Goal: Information Seeking & Learning: Learn about a topic

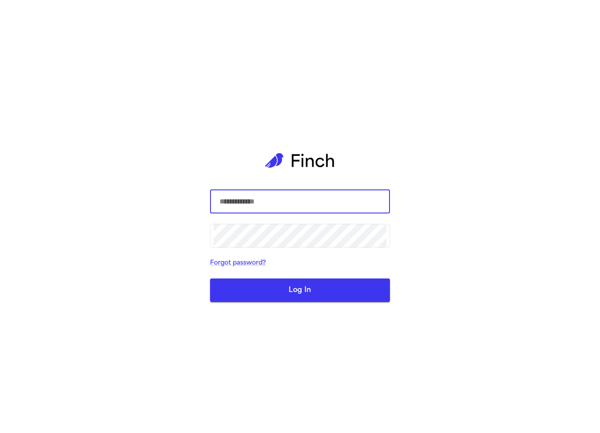
paste input "**********"
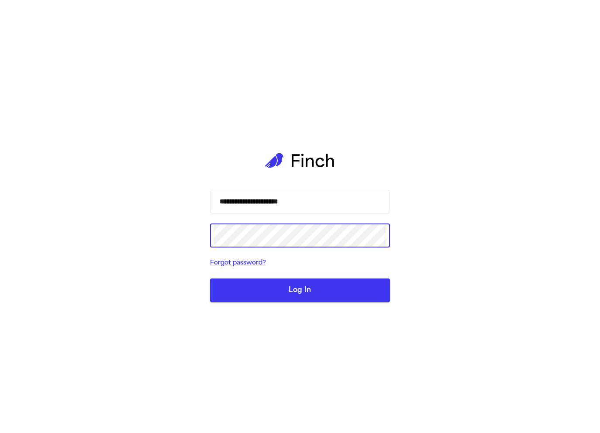
click at [275, 285] on button "Log In" at bounding box center [300, 290] width 180 height 24
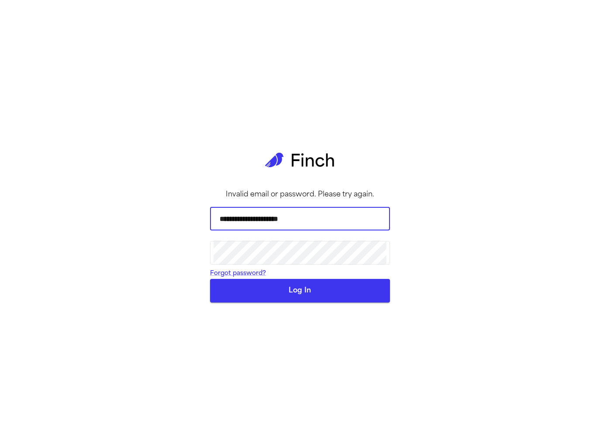
click at [302, 221] on input "**********" at bounding box center [299, 218] width 173 height 24
type input "**********"
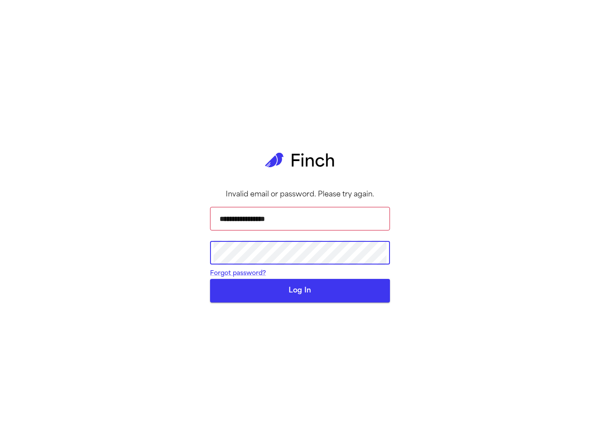
click at [333, 302] on button "Log In" at bounding box center [300, 291] width 180 height 24
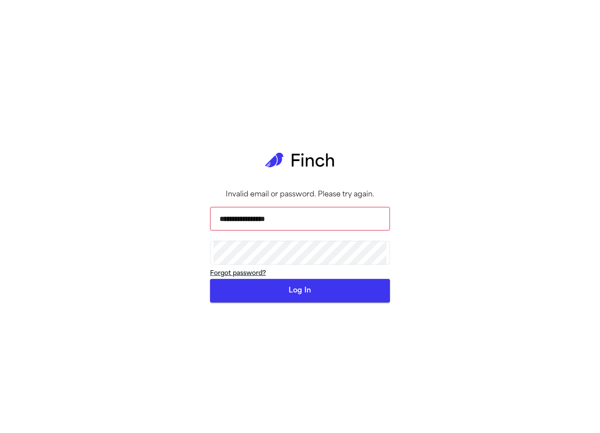
click at [249, 277] on link "Forgot password?" at bounding box center [238, 273] width 56 height 7
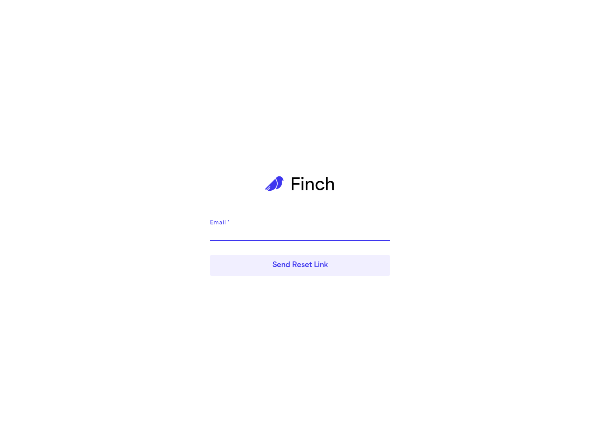
click at [296, 229] on input "Email   *" at bounding box center [300, 234] width 180 height 14
type input "*"
type input "**********"
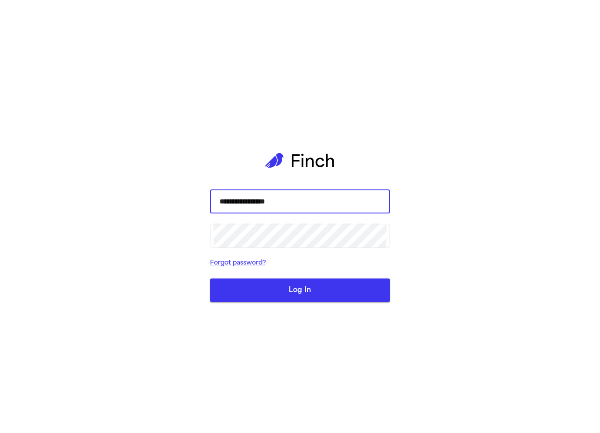
type input "**********"
click at [286, 288] on button "Log In" at bounding box center [300, 290] width 180 height 24
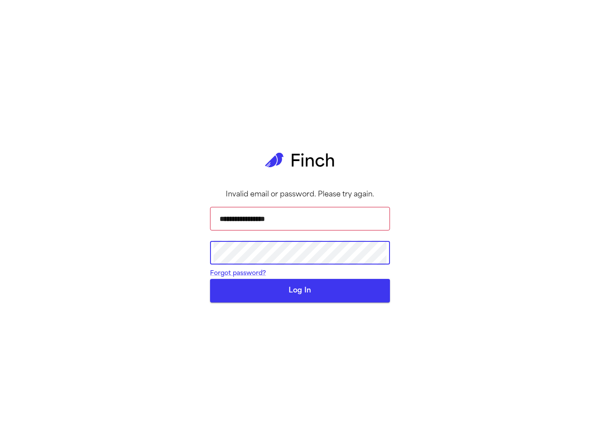
click at [276, 302] on button "Log In" at bounding box center [300, 291] width 180 height 24
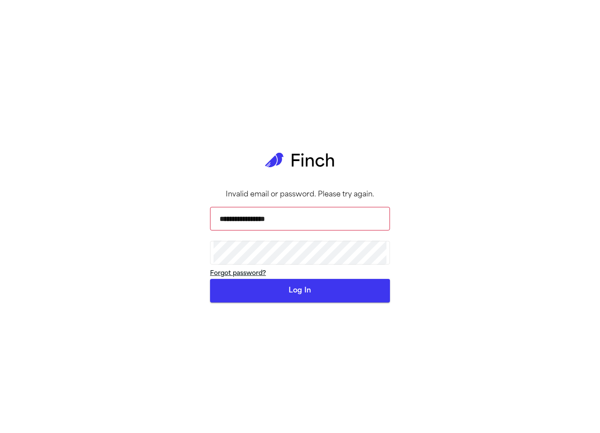
click at [245, 277] on link "Forgot password?" at bounding box center [238, 273] width 56 height 7
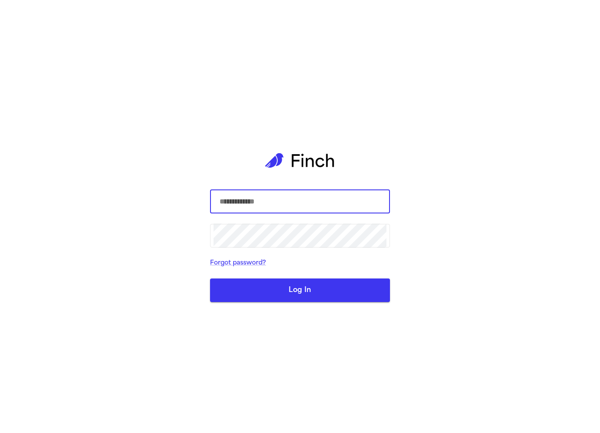
click at [236, 197] on input "text" at bounding box center [299, 201] width 173 height 24
type input "**********"
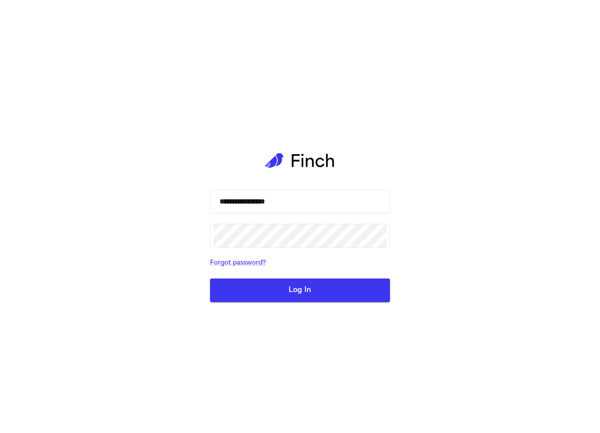
click at [271, 291] on button "Log In" at bounding box center [300, 290] width 180 height 24
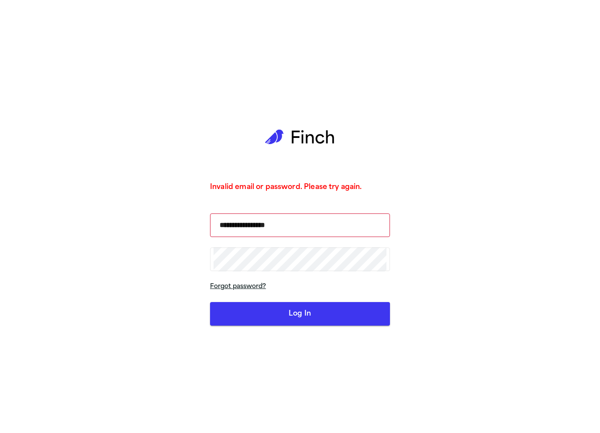
click at [220, 288] on link "Forgot password?" at bounding box center [300, 287] width 180 height 10
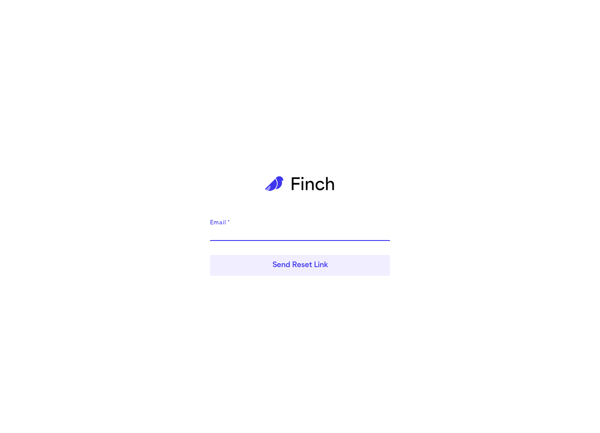
click at [234, 233] on input "Email   *" at bounding box center [300, 234] width 180 height 14
type input "**********"
click at [286, 267] on button "Send Reset Link" at bounding box center [300, 265] width 180 height 21
click at [289, 272] on button "Send Reset Link" at bounding box center [300, 265] width 180 height 21
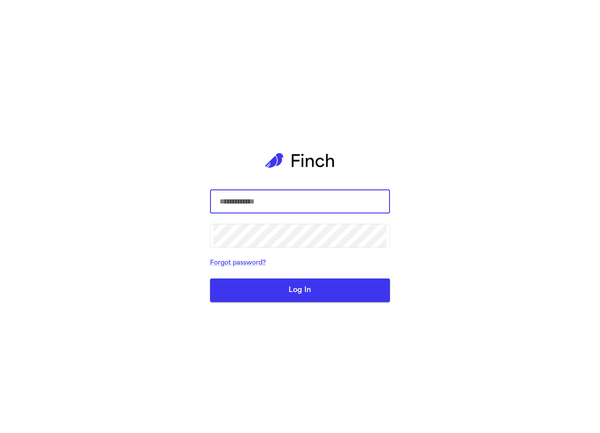
click at [309, 203] on input "text" at bounding box center [299, 201] width 173 height 24
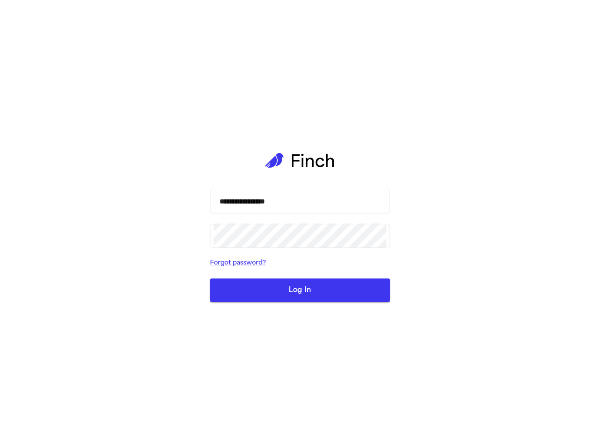
click at [262, 294] on button "Log In" at bounding box center [300, 290] width 180 height 24
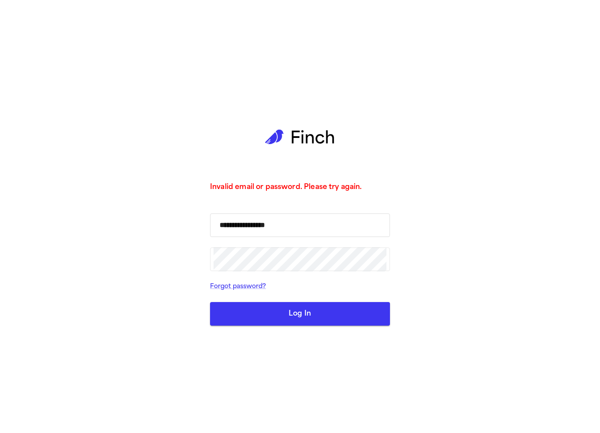
click at [280, 220] on input "**********" at bounding box center [299, 225] width 173 height 24
paste input "*****"
type input "**********"
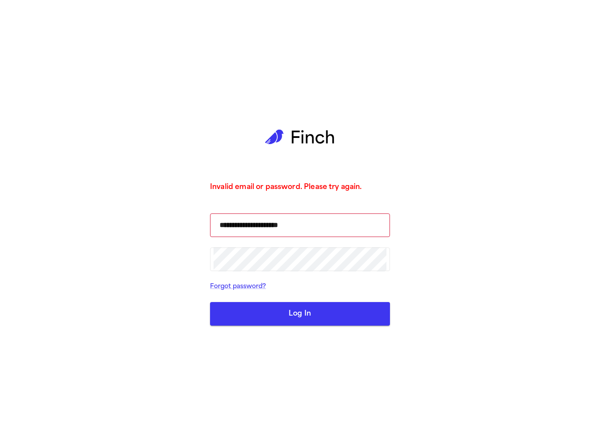
click at [247, 309] on button "Log In" at bounding box center [300, 314] width 180 height 24
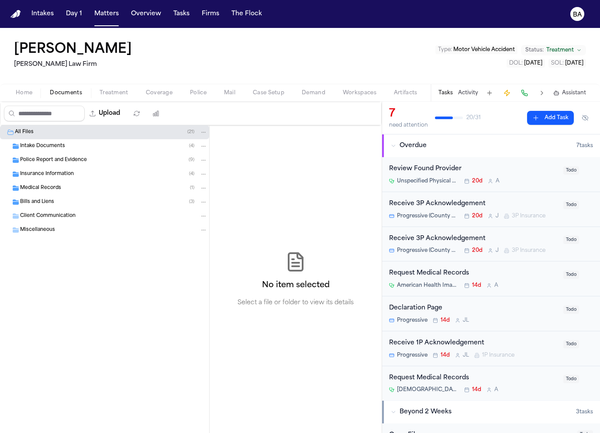
click at [24, 92] on span "Home" at bounding box center [24, 92] width 17 height 7
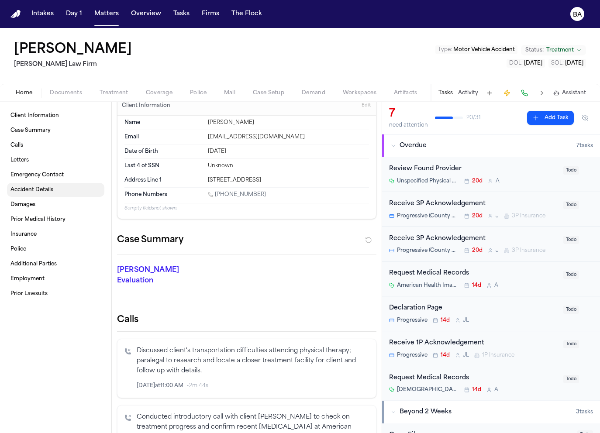
click at [62, 191] on link "Accident Details" at bounding box center [55, 190] width 97 height 14
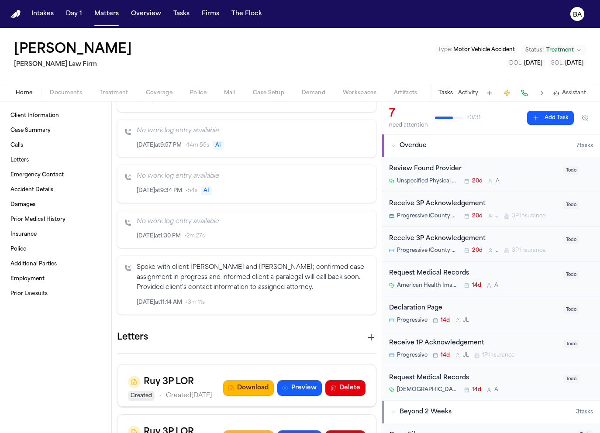
scroll to position [693, 0]
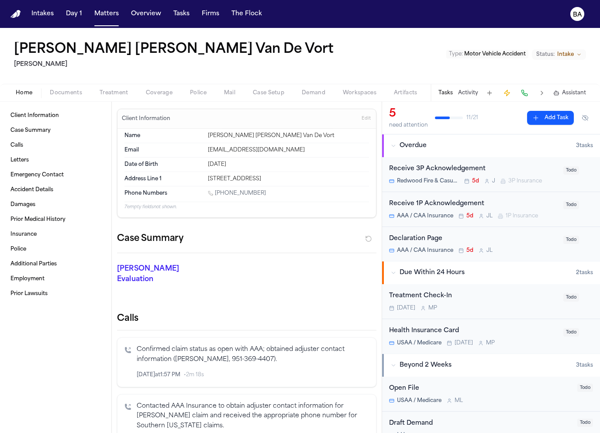
click at [267, 136] on div "[PERSON_NAME] [PERSON_NAME] Van De Vort" at bounding box center [288, 135] width 161 height 7
click at [38, 191] on span "Accident Details" at bounding box center [31, 189] width 43 height 7
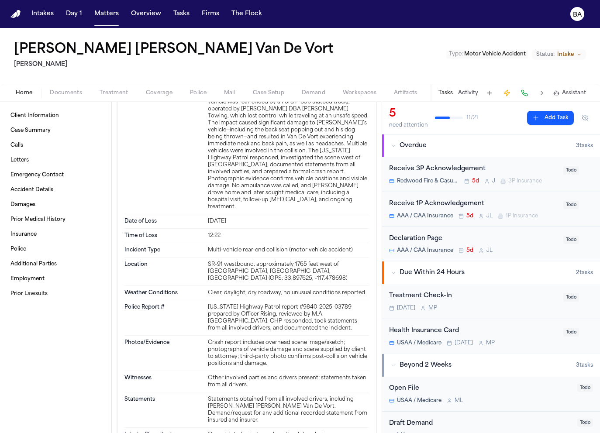
scroll to position [1214, 0]
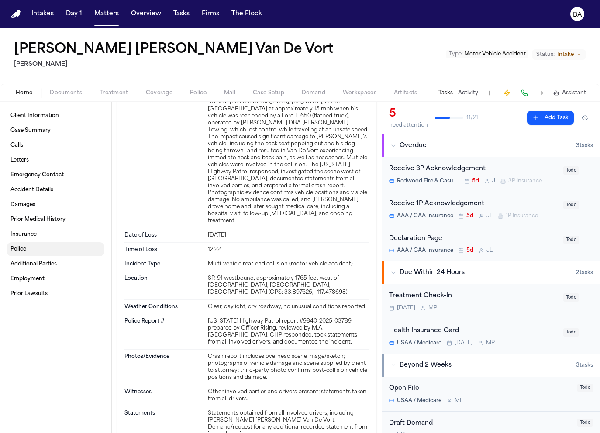
click at [18, 251] on span "Police" at bounding box center [18, 249] width 16 height 7
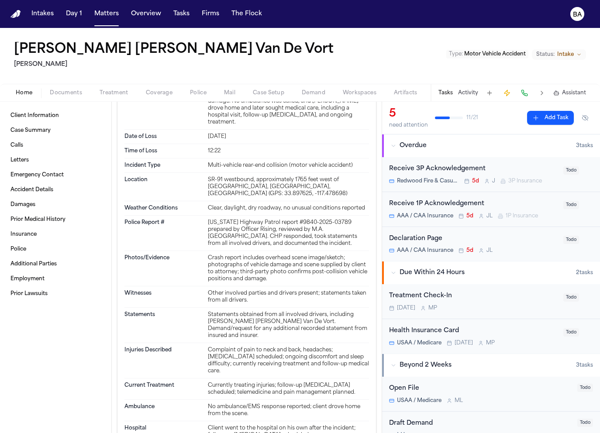
scroll to position [1312, 0]
drag, startPoint x: 344, startPoint y: 186, endPoint x: 296, endPoint y: 188, distance: 48.1
click at [296, 220] on div "[US_STATE] Highway Patrol report #9840-2025-03789 prepared by Officer Rising, r…" at bounding box center [288, 234] width 161 height 28
copy div "9840-2025-03789"
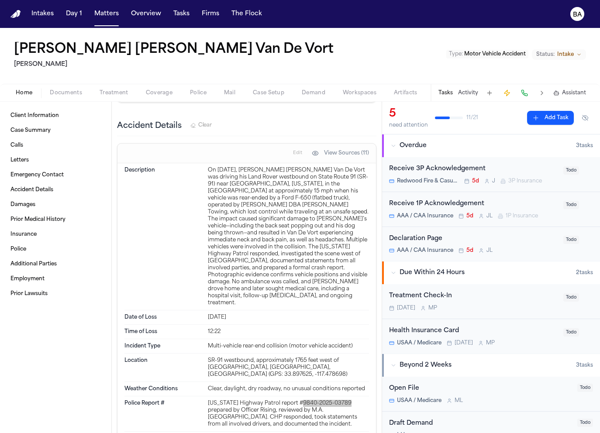
scroll to position [1132, 0]
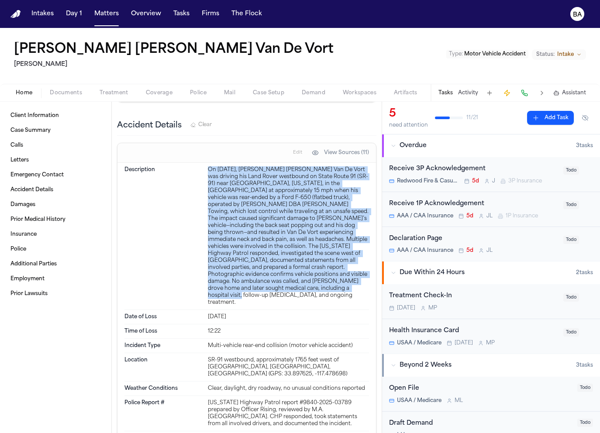
drag, startPoint x: 261, startPoint y: 274, endPoint x: 206, endPoint y: 152, distance: 133.6
click at [206, 163] on div "Description On [DATE], [PERSON_NAME] [PERSON_NAME] Van De Vort was driving his …" at bounding box center [246, 236] width 244 height 147
copy div "On [DATE], [PERSON_NAME] [PERSON_NAME] Van De Vort was driving his Land Rover w…"
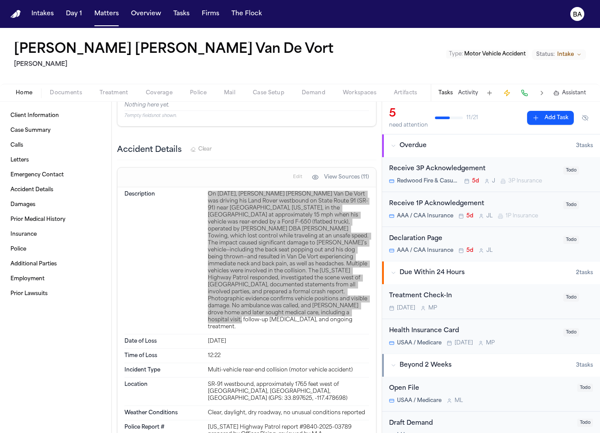
scroll to position [1108, 0]
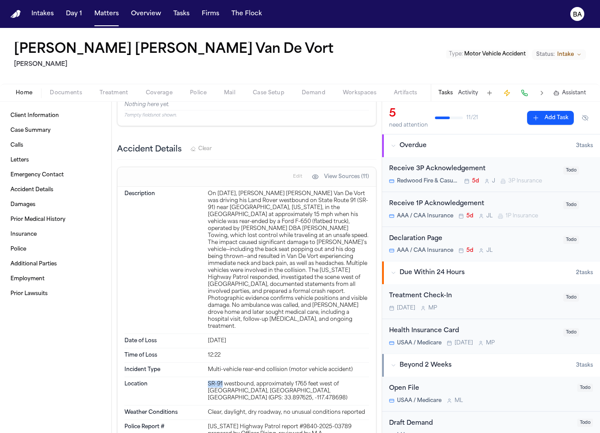
drag, startPoint x: 222, startPoint y: 354, endPoint x: 208, endPoint y: 354, distance: 13.5
click at [208, 381] on div "SR-91 westbound, approximately 1765 feet west of [GEOGRAPHIC_DATA], [GEOGRAPHIC…" at bounding box center [288, 391] width 161 height 21
copy div "SR-91"
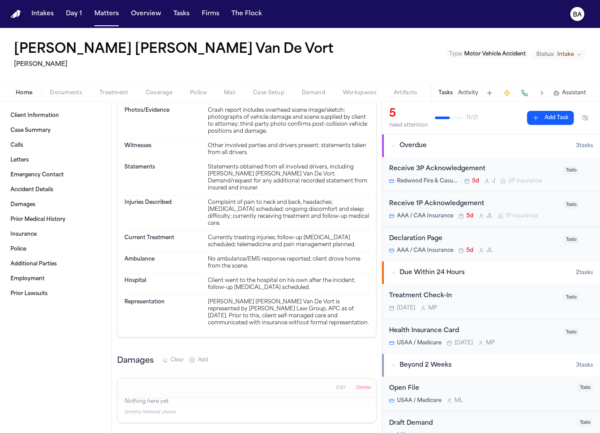
scroll to position [1459, 0]
click at [197, 100] on div "Home Documents Treatment Coverage Police Mail Case Setup Demand Workspaces Arti…" at bounding box center [300, 92] width 600 height 17
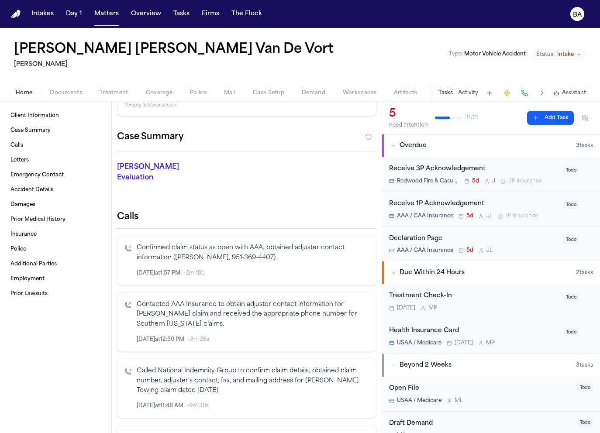
click at [197, 89] on span "Police" at bounding box center [198, 92] width 17 height 7
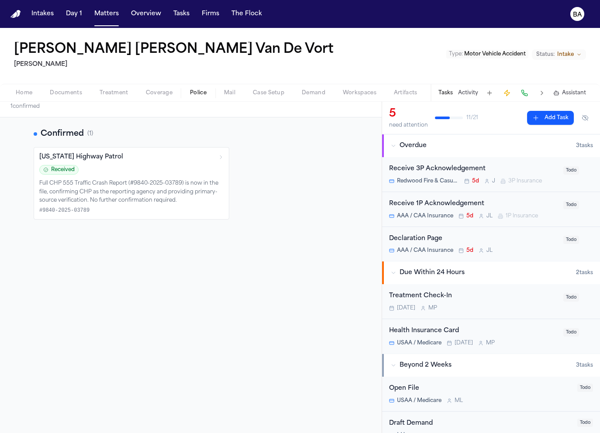
scroll to position [25, 0]
click at [219, 159] on icon at bounding box center [220, 157] width 5 height 5
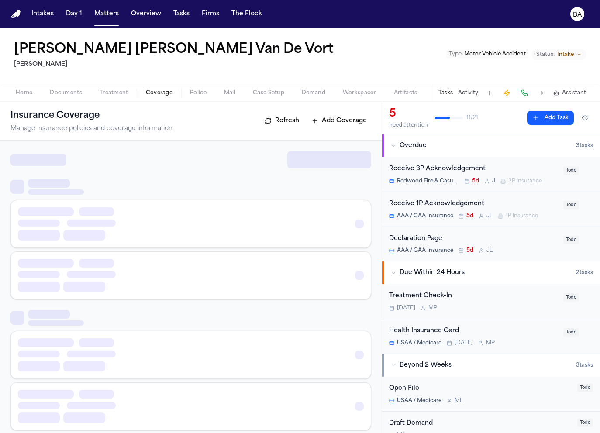
click at [167, 90] on span "Coverage" at bounding box center [159, 92] width 27 height 7
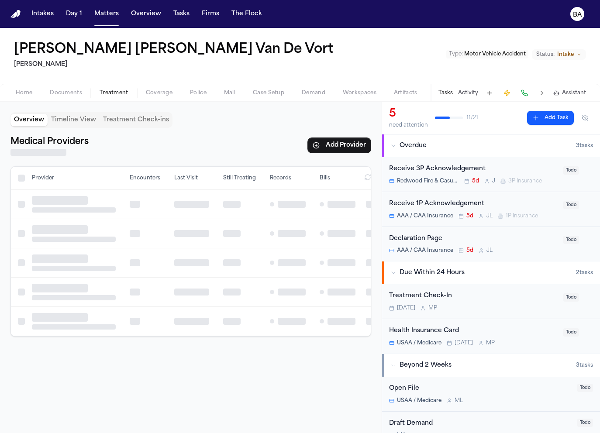
click at [104, 93] on span "Treatment" at bounding box center [114, 92] width 29 height 7
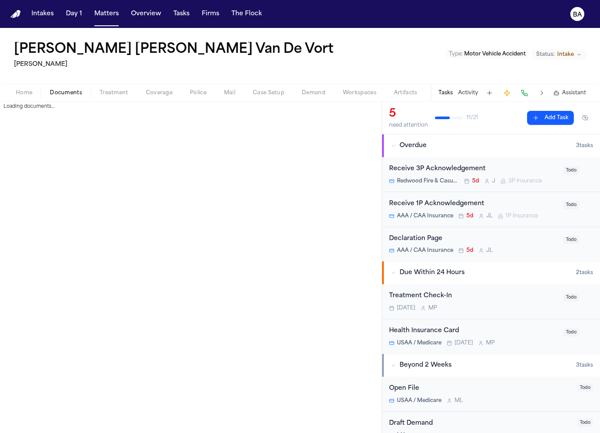
click at [65, 95] on span "Documents" at bounding box center [66, 92] width 32 height 7
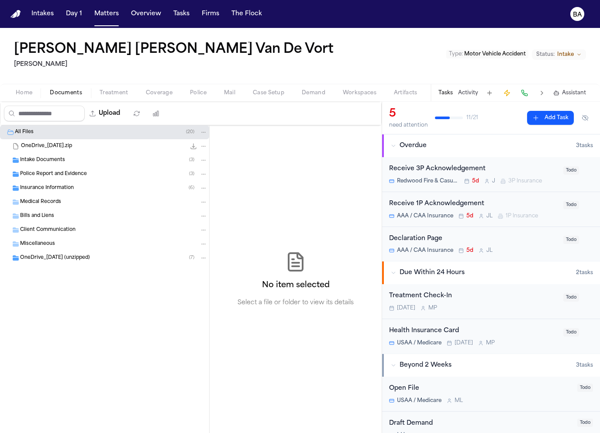
click at [23, 98] on div "Home Documents Treatment Coverage Police Mail Case Setup Demand Workspaces Arti…" at bounding box center [300, 92] width 600 height 17
click at [22, 93] on span "Home" at bounding box center [24, 92] width 17 height 7
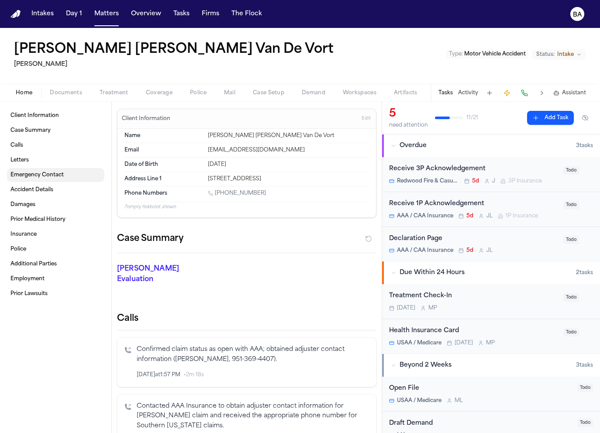
click at [56, 174] on span "Emergency Contact" at bounding box center [36, 175] width 53 height 7
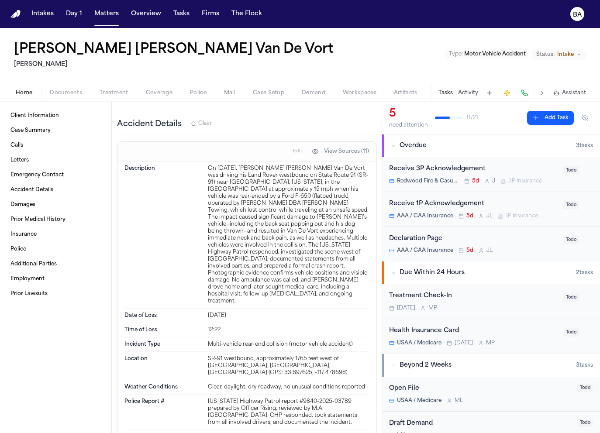
scroll to position [1104, 0]
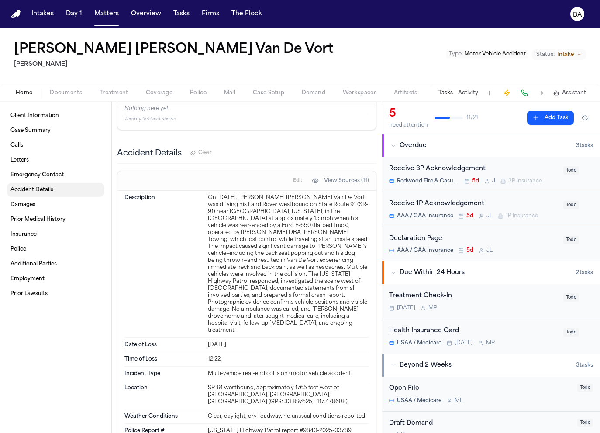
click at [53, 194] on link "Accident Details" at bounding box center [55, 190] width 97 height 14
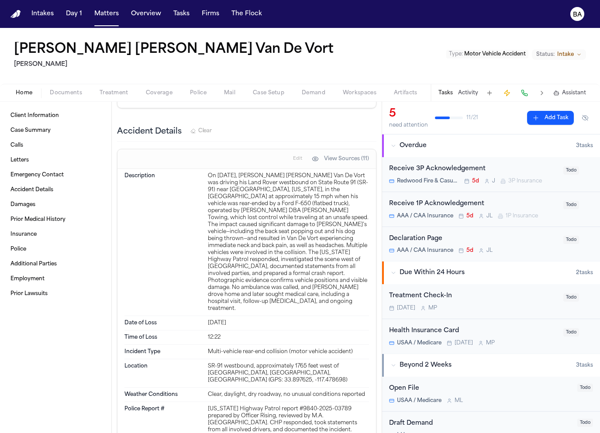
scroll to position [1127, 0]
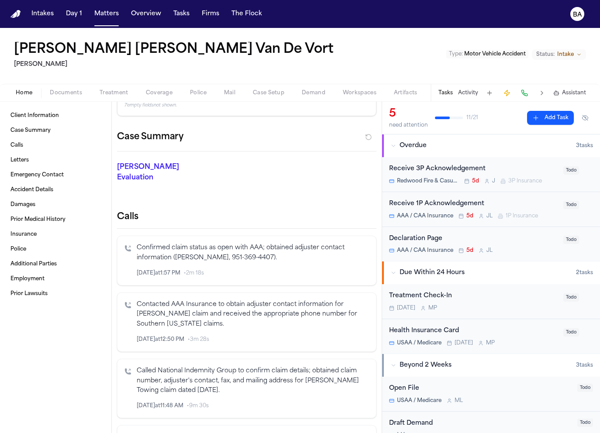
click at [196, 89] on span "Police" at bounding box center [198, 92] width 17 height 7
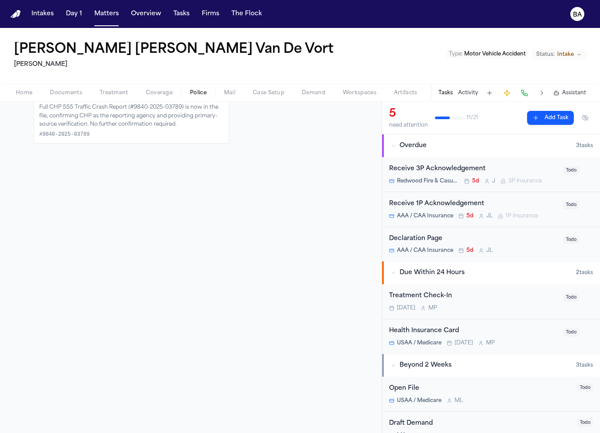
scroll to position [0, 0]
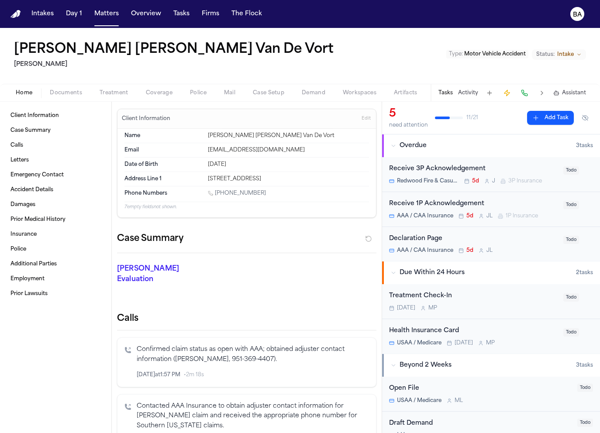
click at [20, 94] on span "Home" at bounding box center [24, 92] width 17 height 7
click at [72, 96] on span "Documents" at bounding box center [66, 92] width 32 height 7
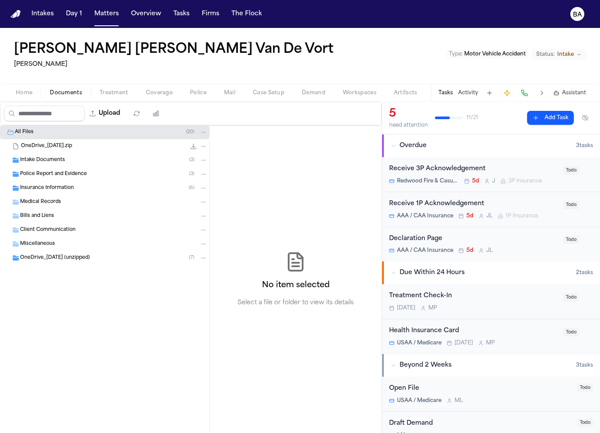
click at [111, 170] on div "Police Report and Evidence ( 3 )" at bounding box center [113, 174] width 187 height 8
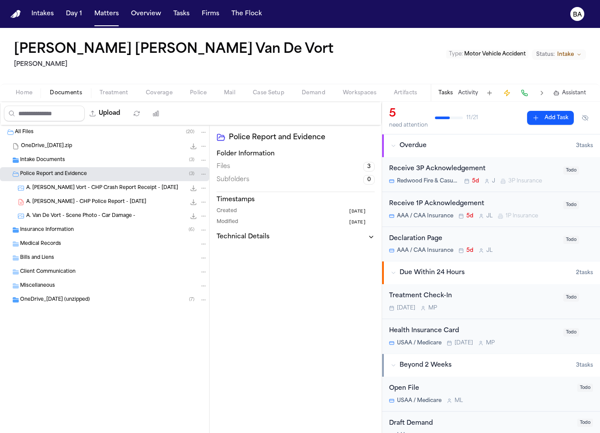
click at [131, 188] on span "A. [PERSON_NAME] Vort - CHP Crash Report Receipt - [DATE]" at bounding box center [102, 188] width 152 height 7
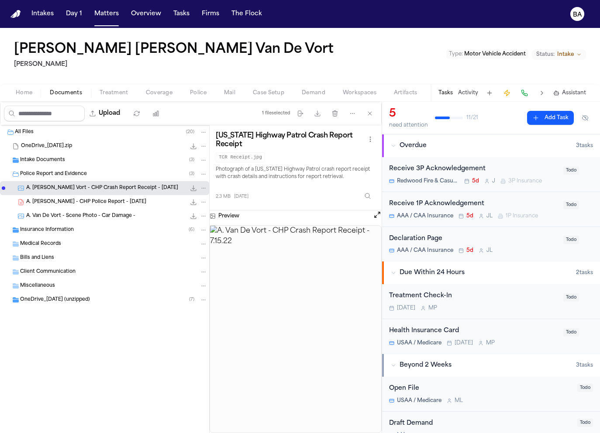
click at [140, 203] on div "A. [PERSON_NAME] - CHP Police Report - [DATE] 1.8 MB • PDF" at bounding box center [116, 202] width 181 height 9
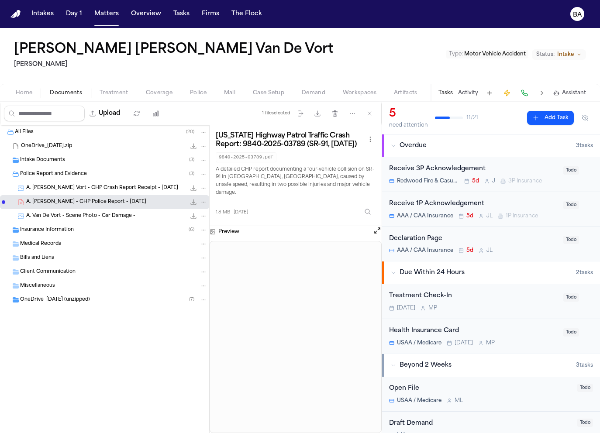
click at [138, 191] on span "A. [PERSON_NAME] Vort - CHP Crash Report Receipt - [DATE]" at bounding box center [102, 188] width 152 height 7
